Goal: Information Seeking & Learning: Learn about a topic

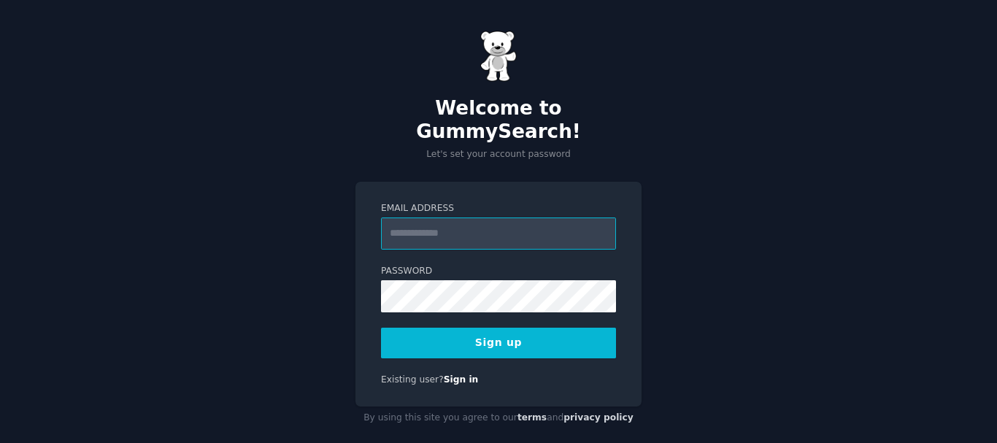
click at [404, 217] on input "Email Address" at bounding box center [498, 233] width 235 height 32
type input "**********"
click at [484, 328] on button "Sign up" at bounding box center [498, 343] width 235 height 31
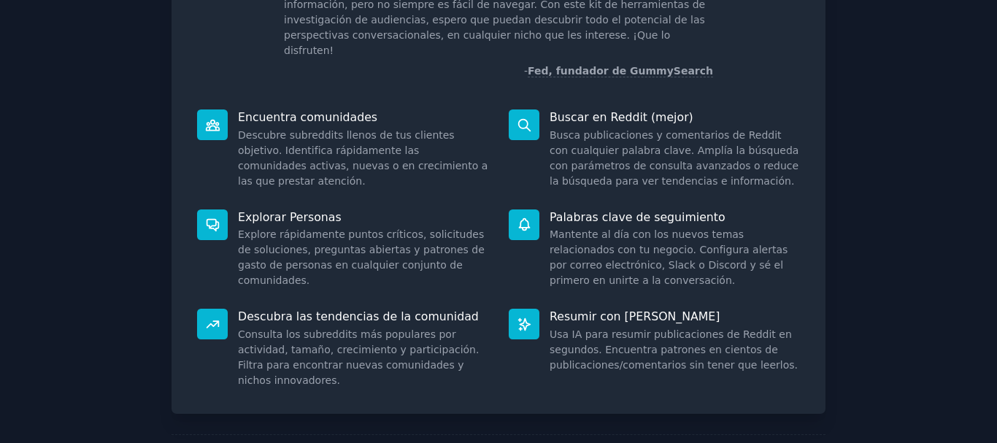
scroll to position [174, 0]
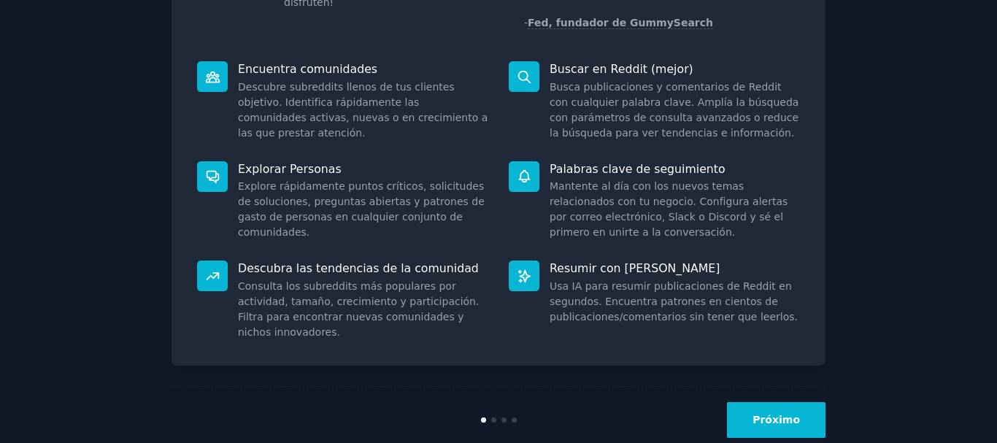
click at [779, 402] on button "Próximo" at bounding box center [776, 420] width 99 height 36
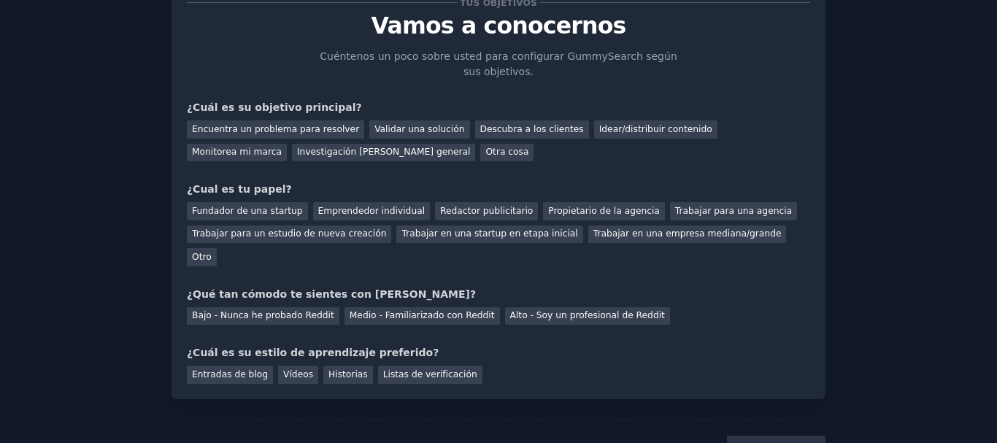
scroll to position [55, 0]
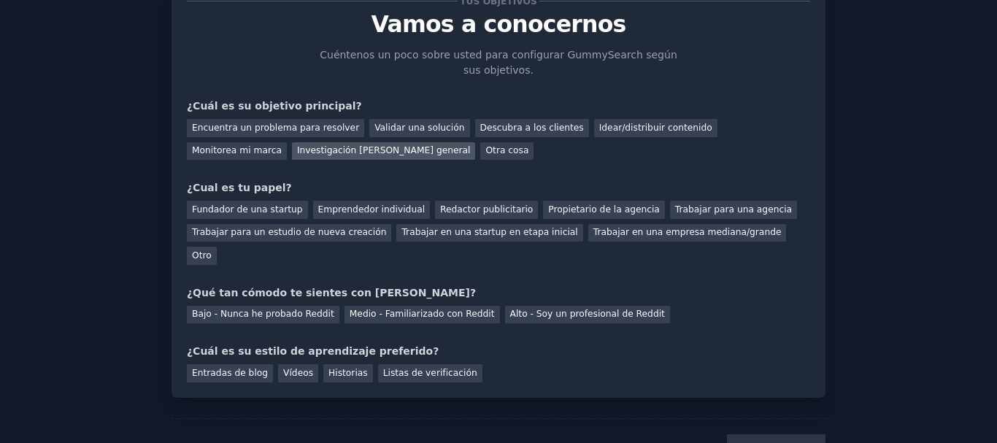
click at [297, 151] on font "Investigación de mercado general" at bounding box center [384, 150] width 174 height 10
click at [212, 250] on font "Otro" at bounding box center [202, 255] width 20 height 10
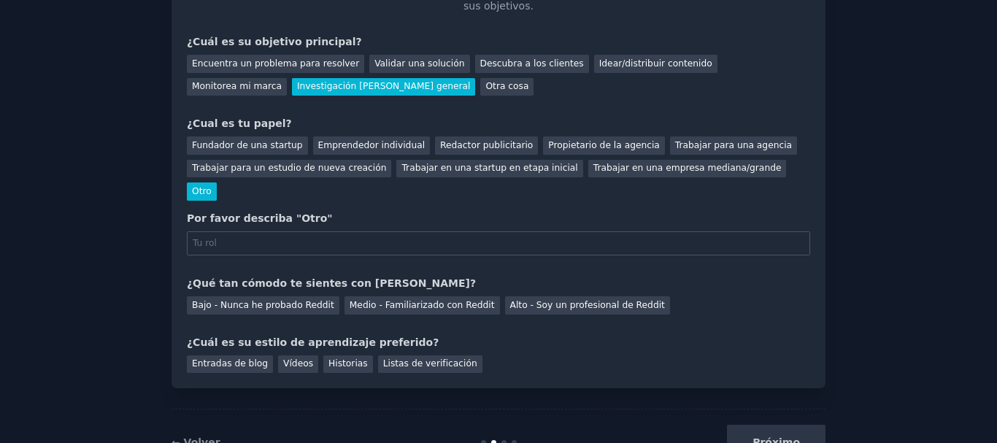
scroll to position [127, 0]
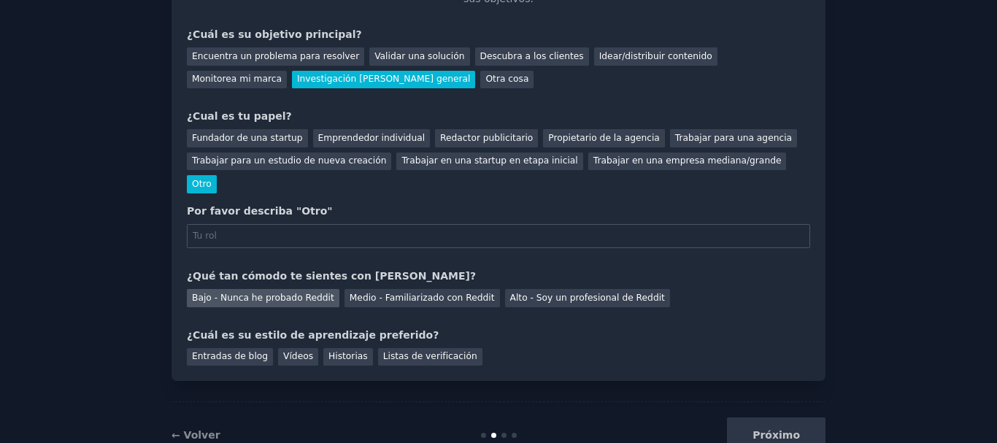
click at [274, 293] on font "Bajo - Nunca he probado Reddit" at bounding box center [263, 298] width 142 height 10
click at [290, 348] on div "Vídeos" at bounding box center [298, 357] width 40 height 18
click at [211, 224] on input "text" at bounding box center [498, 236] width 623 height 25
click at [783, 428] on div "Próximo" at bounding box center [716, 435] width 218 height 36
click at [781, 417] on div "Próximo" at bounding box center [716, 435] width 218 height 36
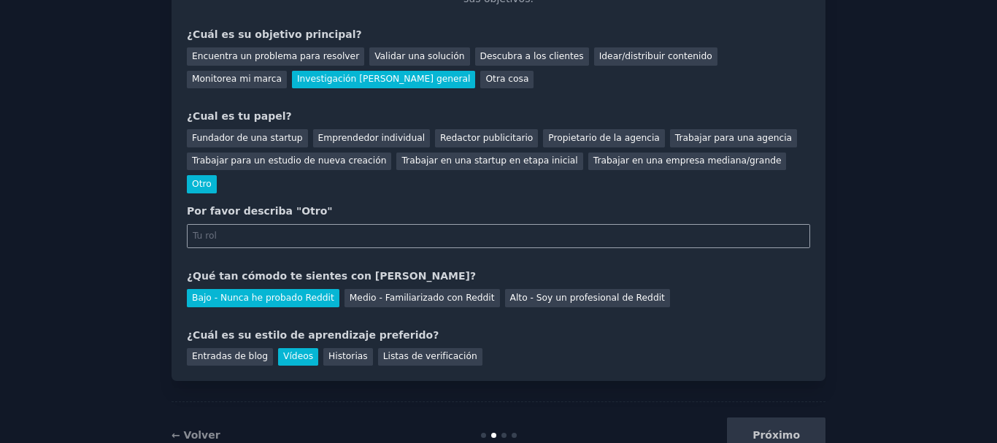
click at [222, 224] on input "text" at bounding box center [498, 236] width 623 height 25
click at [305, 155] on font "Trabajar para un estudio de nueva creación" at bounding box center [289, 160] width 194 height 10
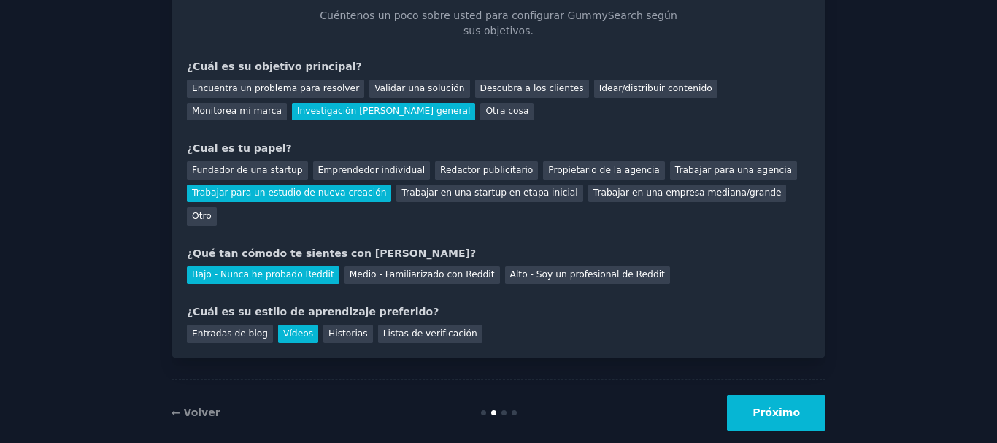
click at [769, 406] on font "Próximo" at bounding box center [775, 412] width 47 height 12
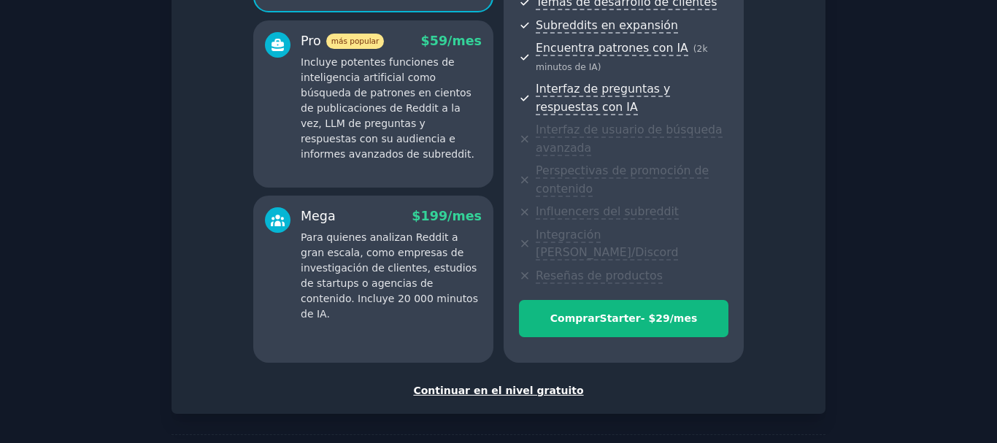
scroll to position [287, 0]
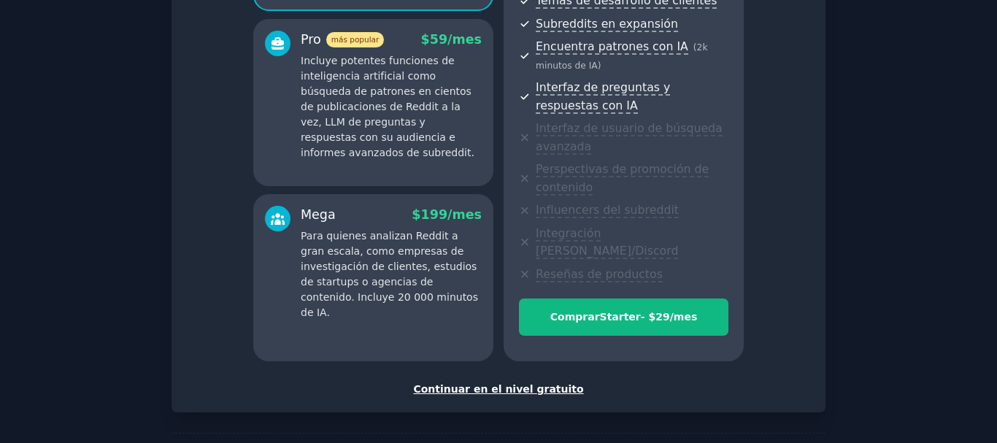
click at [479, 383] on font "Continuar en el nivel gratuito" at bounding box center [498, 389] width 170 height 12
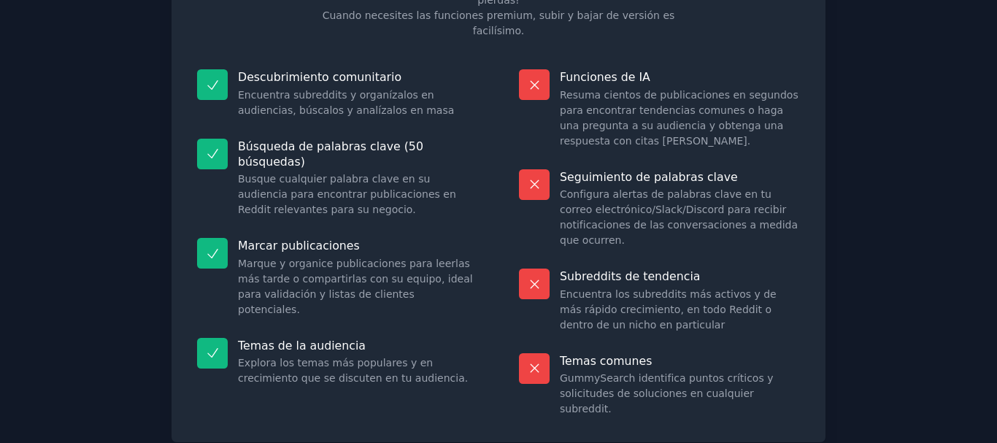
scroll to position [171, 0]
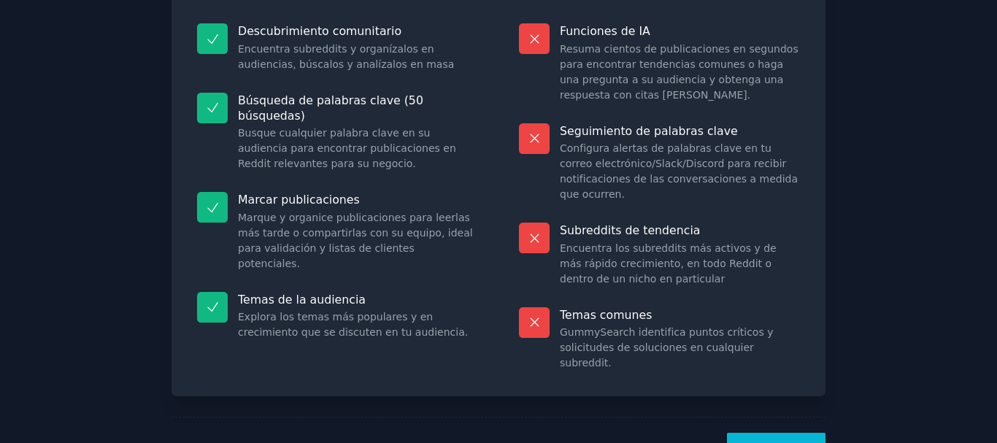
click at [787, 442] on font "¡Vamos!" at bounding box center [775, 450] width 47 height 12
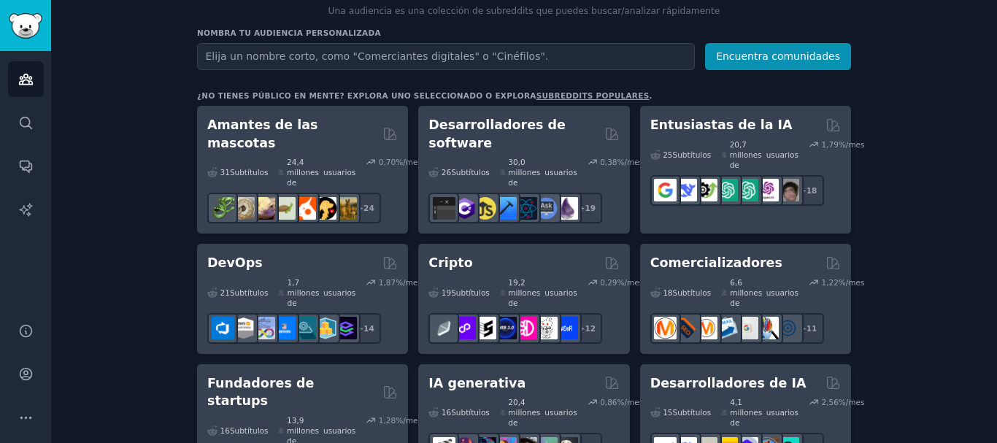
scroll to position [180, 0]
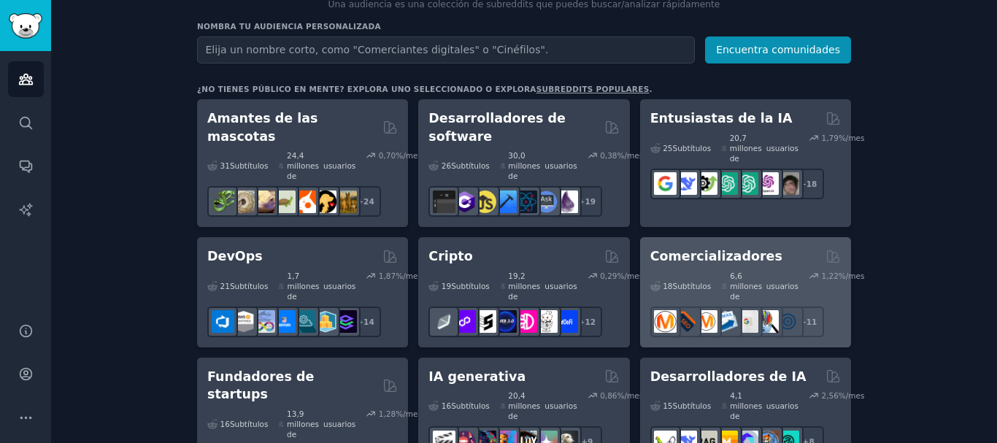
click at [694, 249] on font "Comercializadores" at bounding box center [716, 256] width 132 height 15
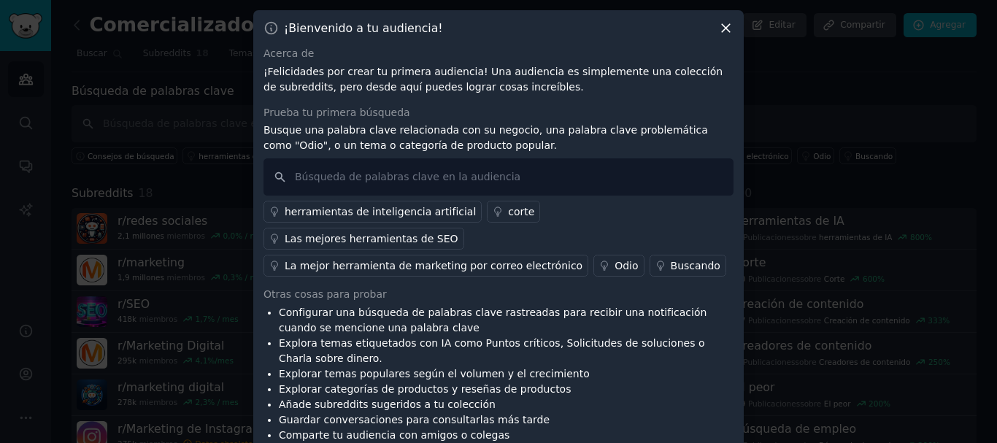
click at [725, 32] on icon at bounding box center [726, 28] width 8 height 8
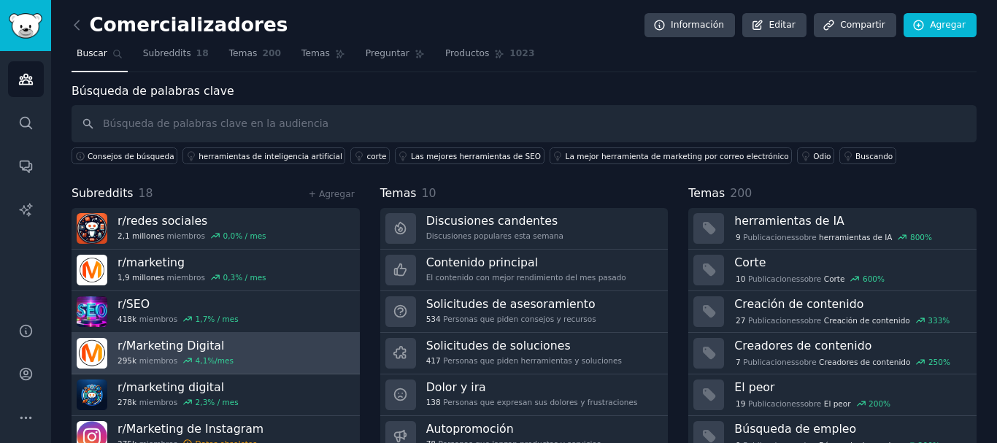
click at [173, 344] on font "Marketing Digital" at bounding box center [175, 346] width 99 height 14
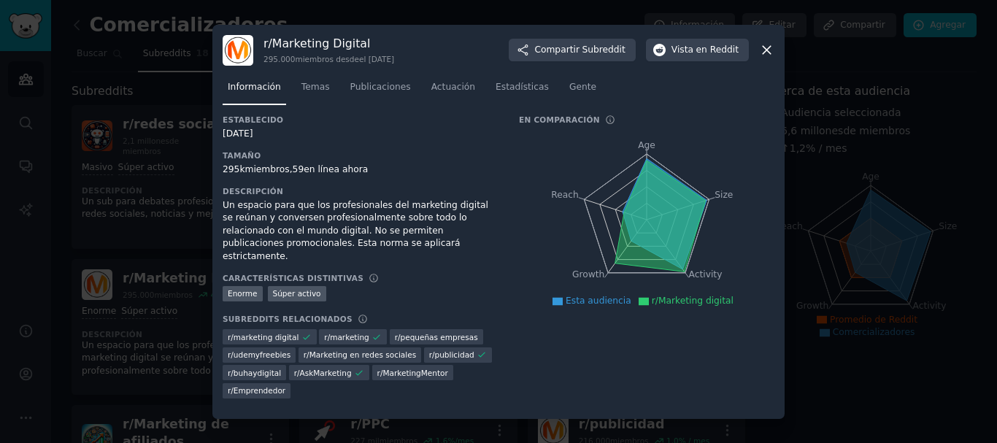
click at [768, 48] on icon at bounding box center [766, 49] width 15 height 15
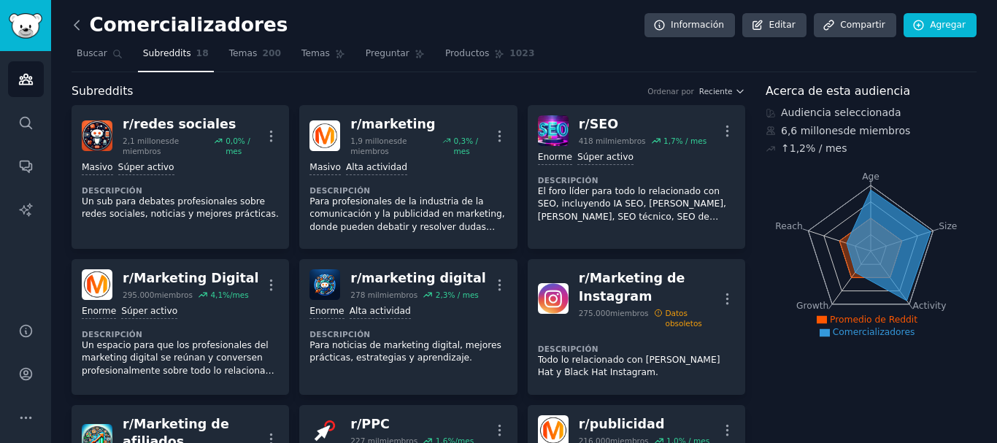
click at [78, 29] on icon at bounding box center [76, 24] width 4 height 9
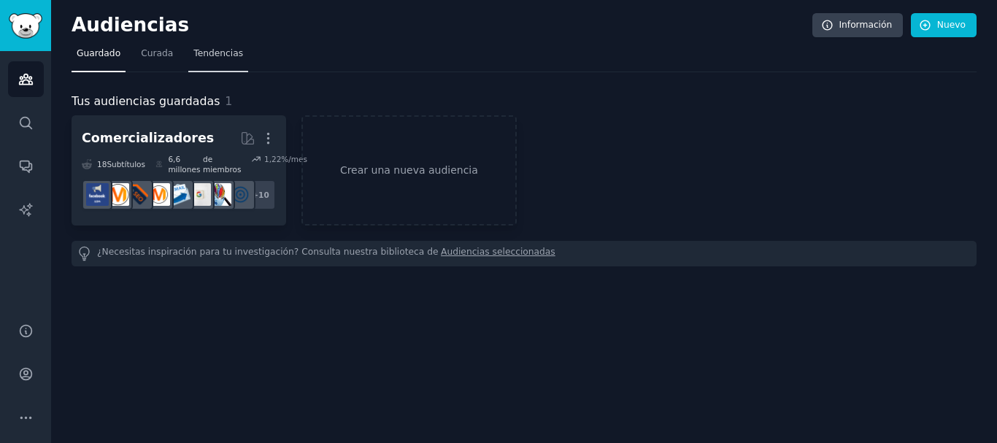
click at [207, 48] on font "Tendencias" at bounding box center [218, 53] width 50 height 10
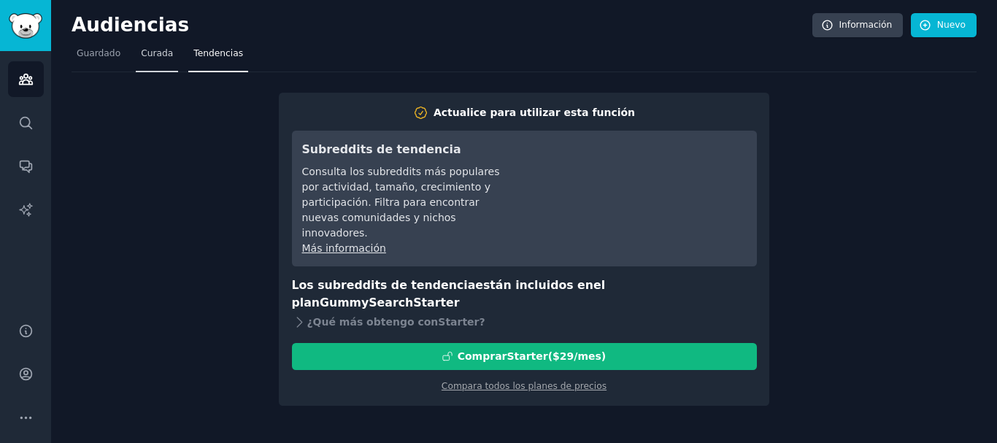
click at [146, 55] on font "Curada" at bounding box center [157, 53] width 32 height 10
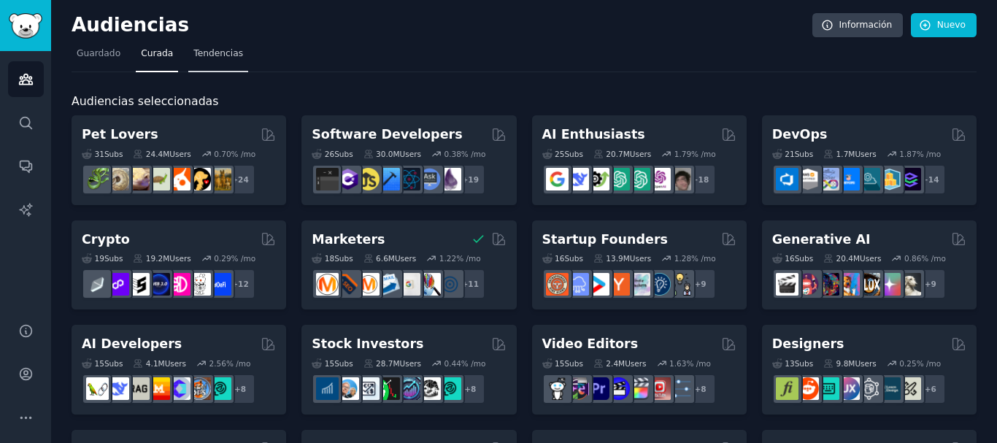
click at [216, 55] on font "Tendencias" at bounding box center [218, 53] width 50 height 10
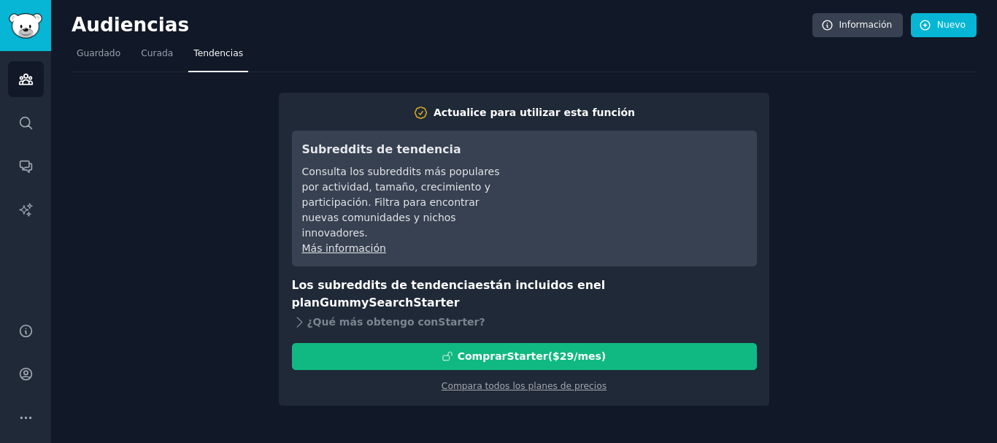
click at [775, 264] on div "Actualice para utilizar esta función Subreddits de tendencia Consulta los subre…" at bounding box center [524, 238] width 905 height 333
click at [99, 54] on font "Guardado" at bounding box center [99, 53] width 44 height 10
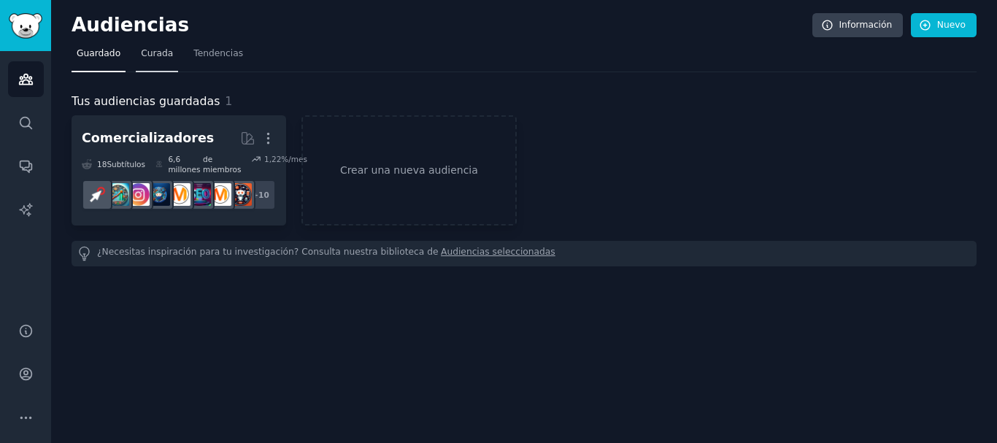
click at [153, 55] on font "Curada" at bounding box center [157, 53] width 32 height 10
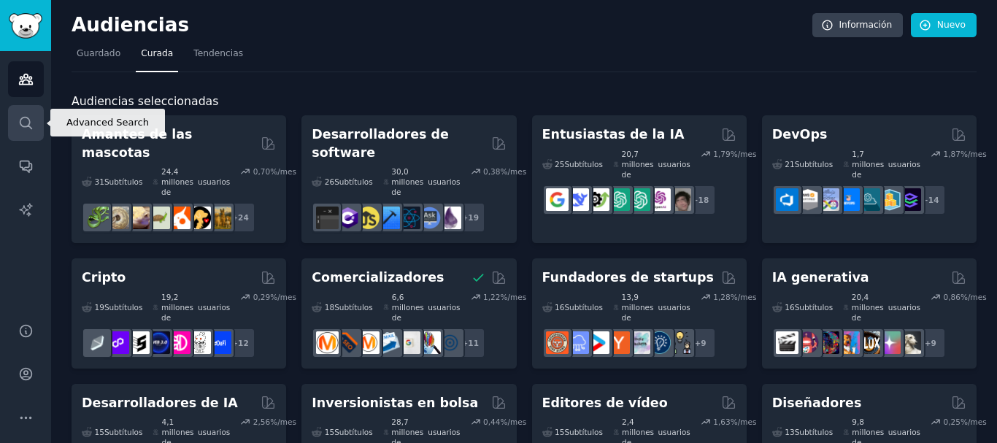
click at [20, 122] on icon "Barra lateral" at bounding box center [26, 123] width 12 height 12
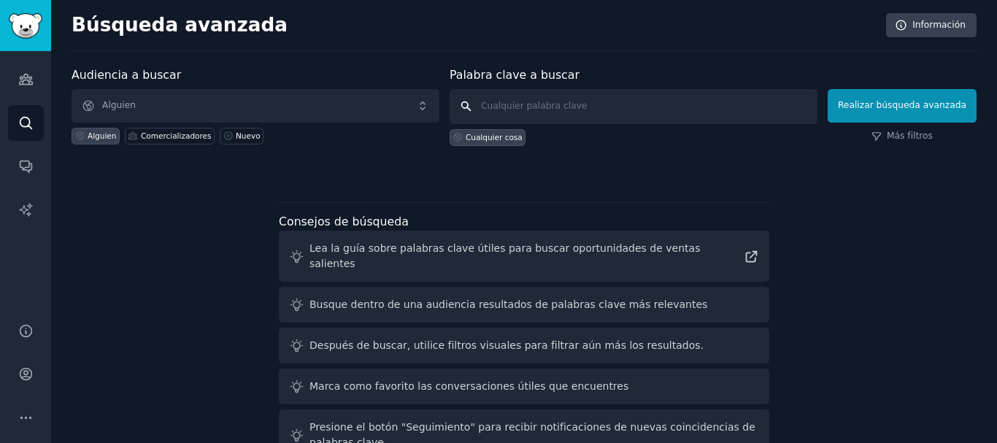
click at [497, 109] on input "text" at bounding box center [633, 106] width 368 height 35
type input "bajar de peso"
click button "Realizar búsqueda avanzada" at bounding box center [901, 106] width 149 height 34
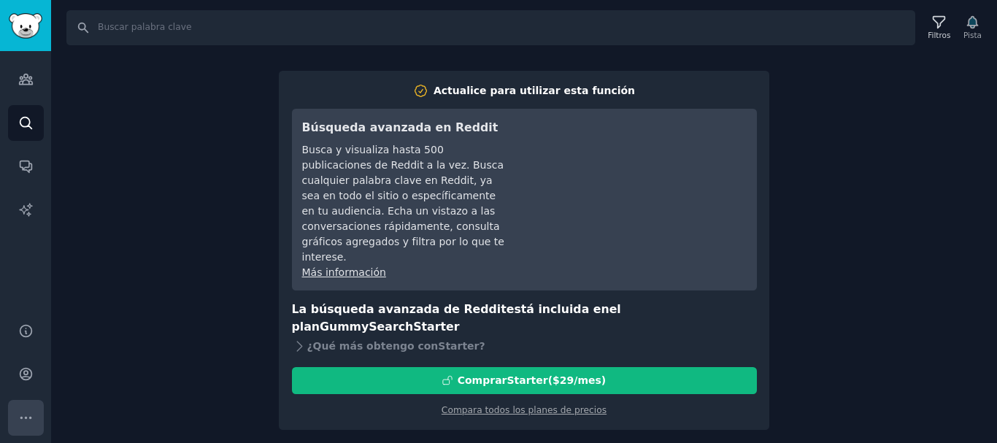
click at [29, 418] on icon "Barra lateral" at bounding box center [25, 417] width 10 height 1
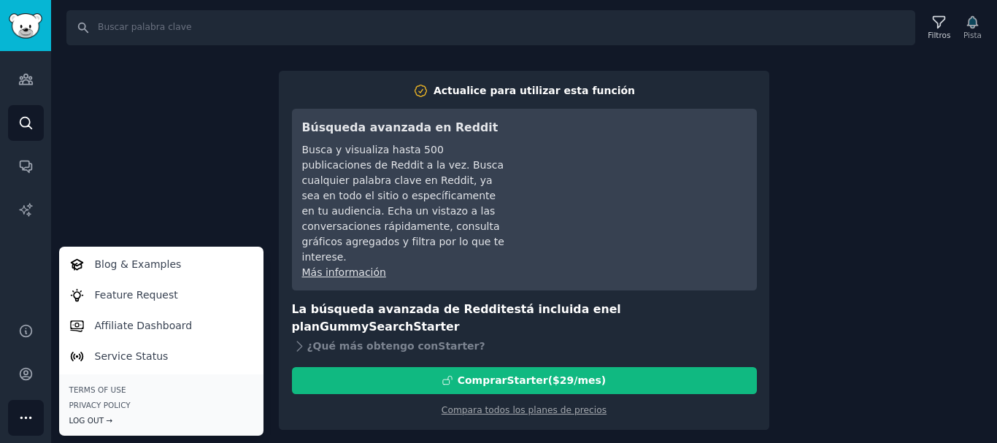
click at [88, 420] on div "Log Out →" at bounding box center [161, 420] width 184 height 10
